Goal: Navigation & Orientation: Find specific page/section

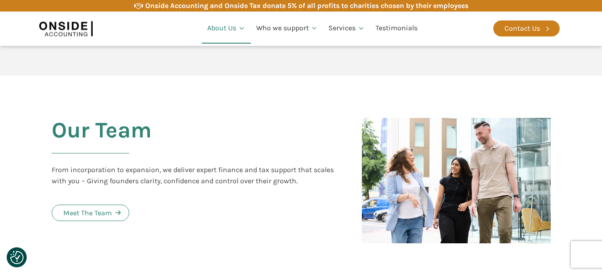
scroll to position [898, 0]
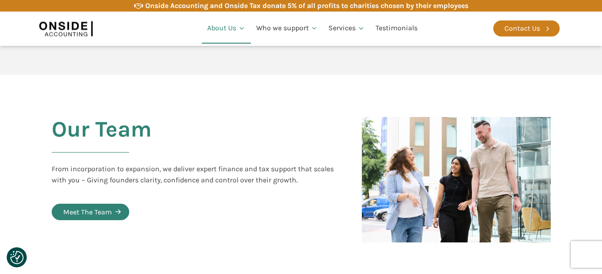
click at [99, 207] on div "Meet The Team" at bounding box center [87, 213] width 49 height 12
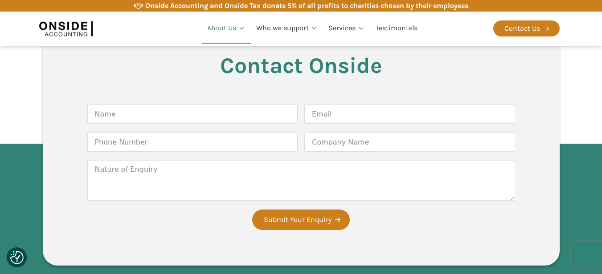
scroll to position [1672, 0]
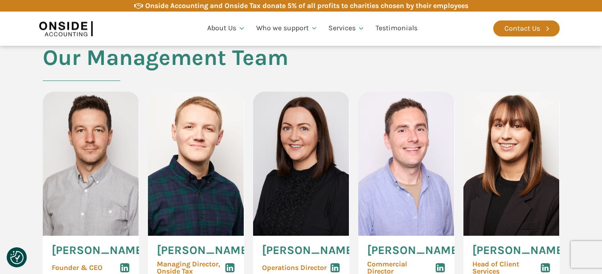
scroll to position [417, 0]
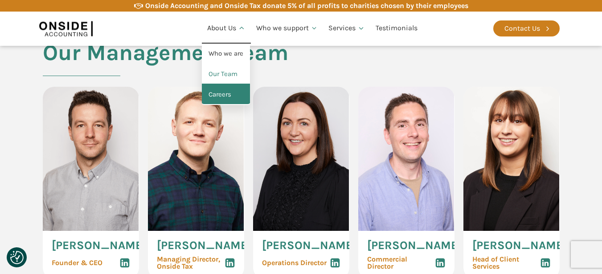
click at [224, 97] on link "Careers" at bounding box center [226, 95] width 48 height 20
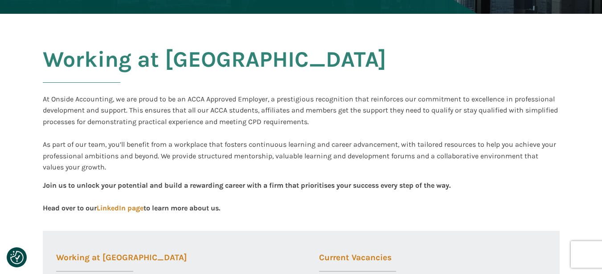
scroll to position [10, 0]
